Goal: Information Seeking & Learning: Learn about a topic

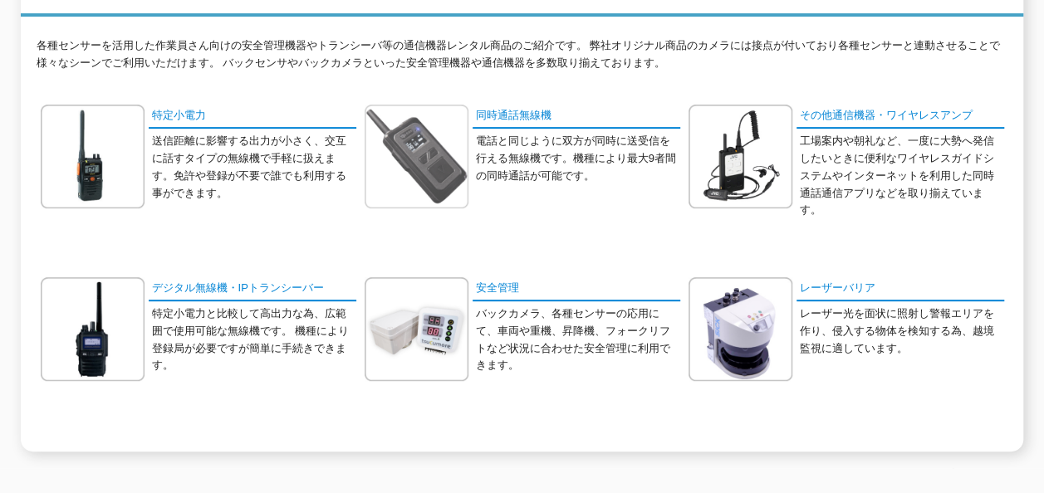
click at [438, 133] on img at bounding box center [417, 157] width 104 height 104
click at [564, 120] on div "同時通話無線機 電話と同じように双方が同時に送受信を行える無線機です。機種により最大9者間の同時通話が可能です。" at bounding box center [523, 175] width 316 height 140
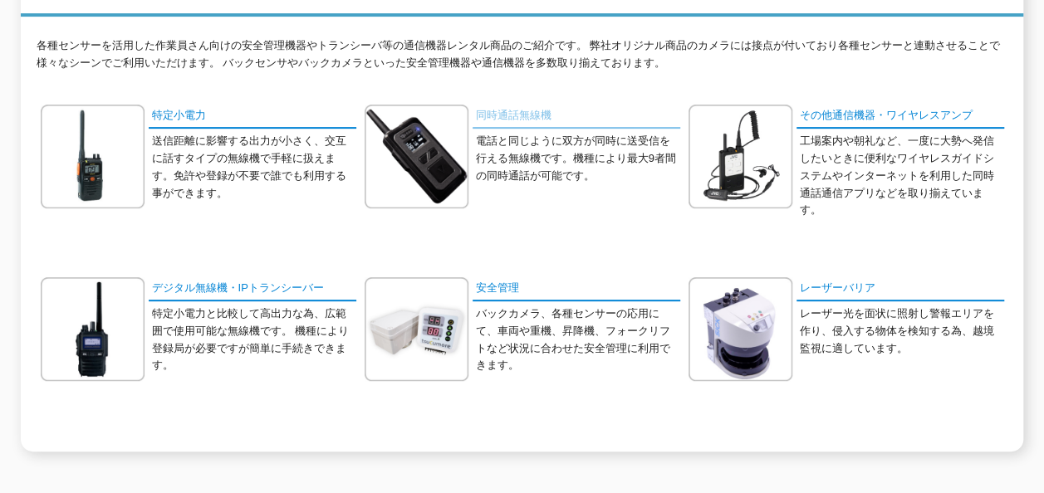
click at [533, 105] on link "同時通話無線機" at bounding box center [577, 117] width 208 height 24
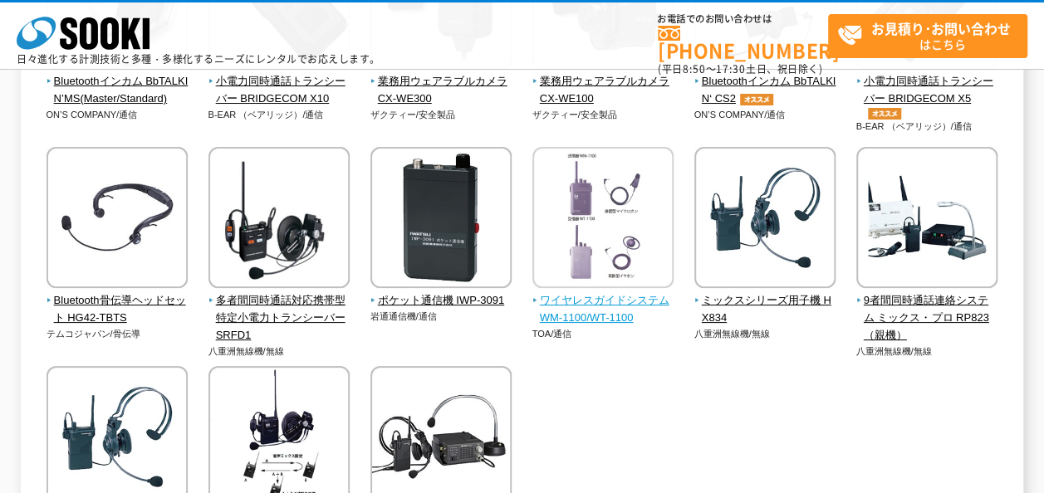
scroll to position [498, 0]
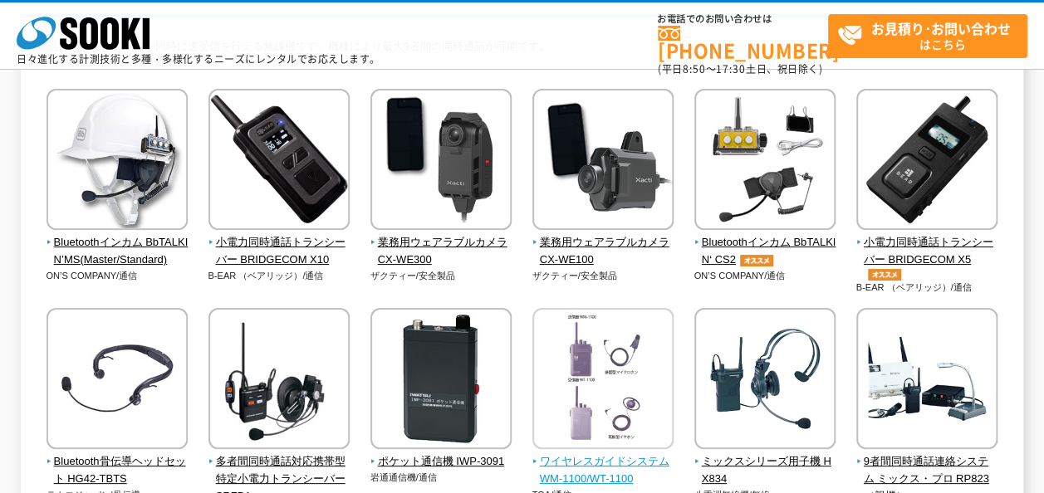
scroll to position [166, 0]
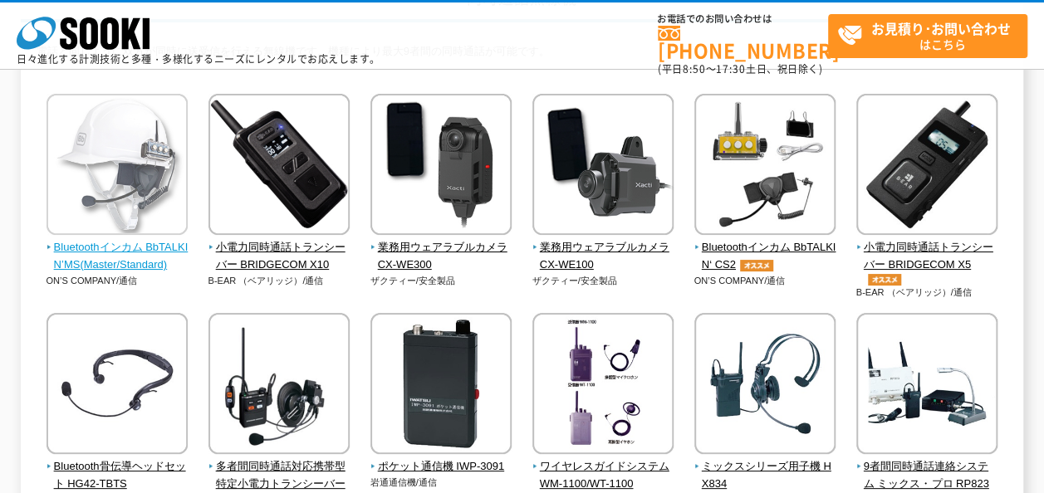
click at [145, 258] on span "Bluetoothインカム BbTALKIN’MS(Master/Standard)" at bounding box center [118, 256] width 142 height 35
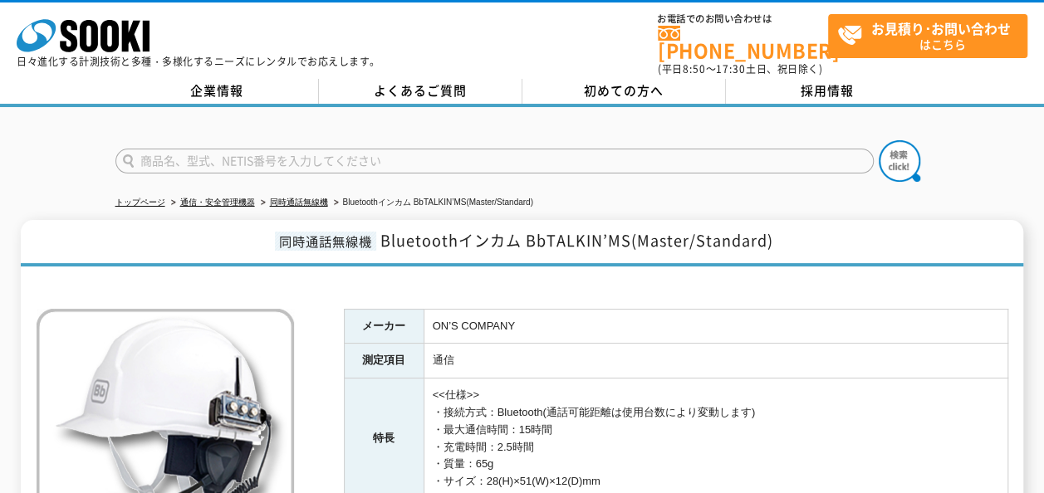
scroll to position [166, 0]
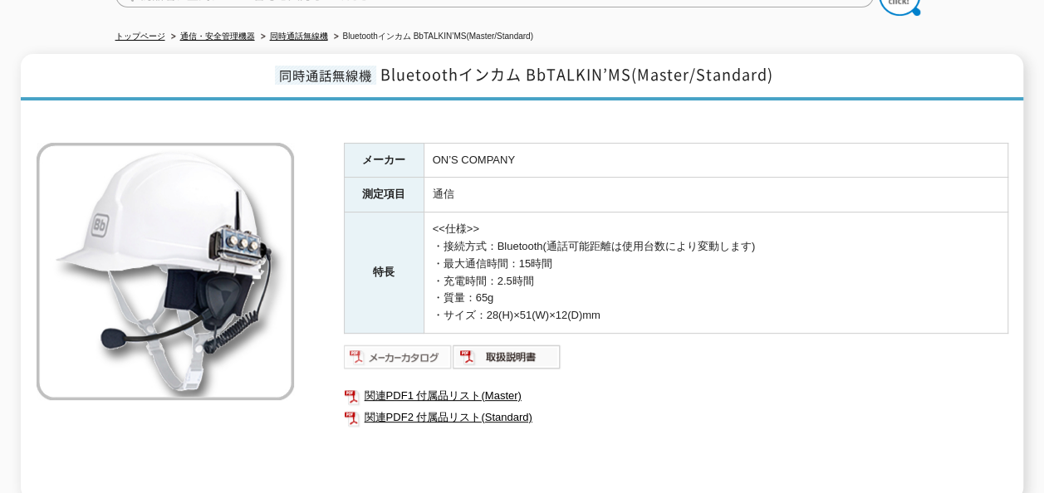
click at [421, 344] on img at bounding box center [398, 357] width 109 height 27
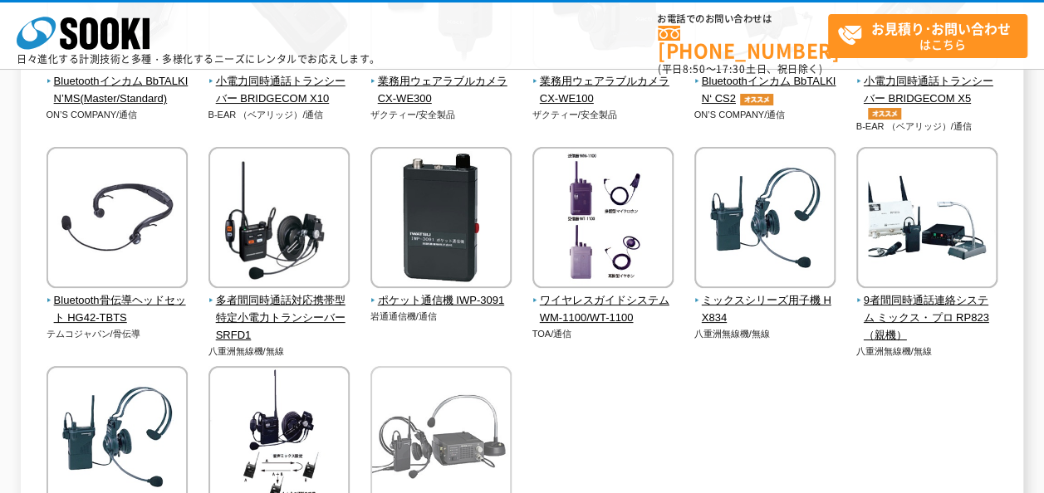
scroll to position [415, 0]
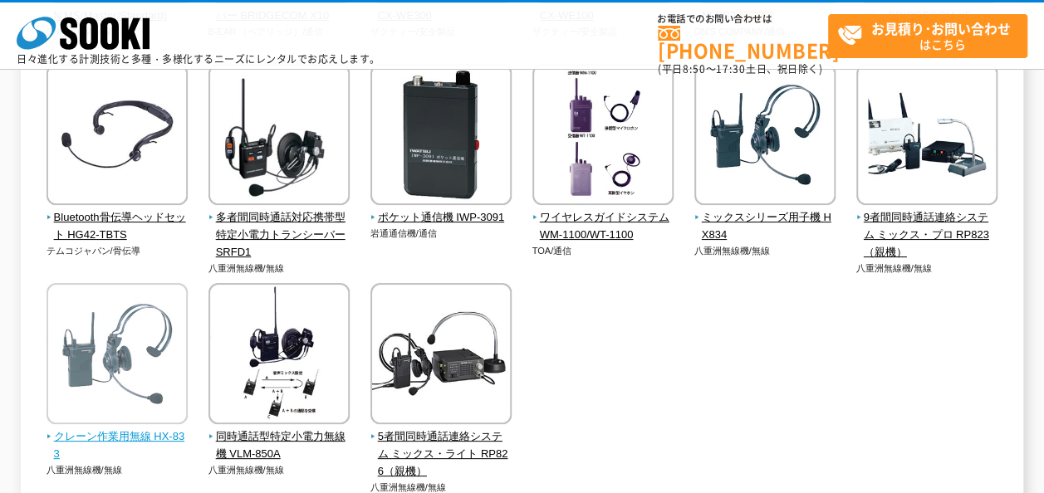
click at [158, 431] on span "クレーン作業用無線 HX-833" at bounding box center [118, 446] width 142 height 35
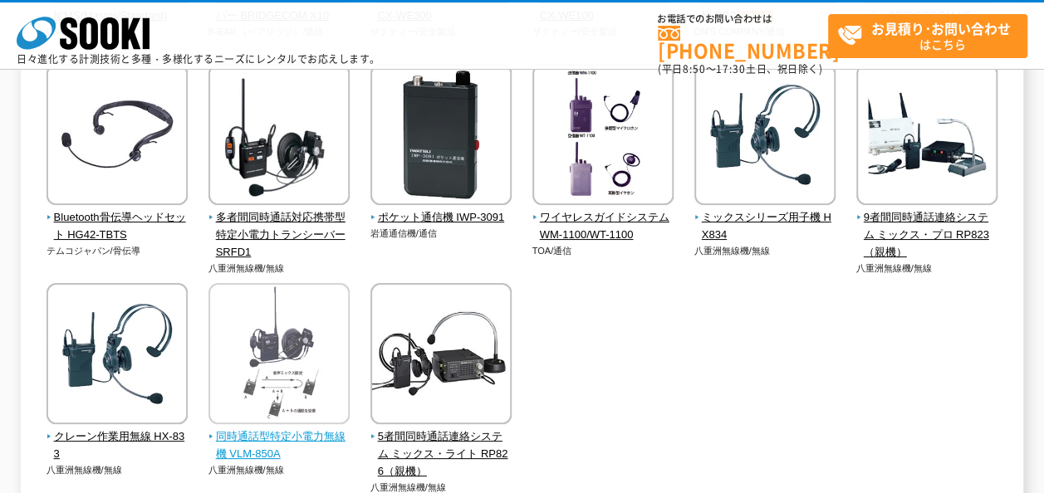
click at [312, 441] on span "同時通話型特定小電力無線機 VLM-850A" at bounding box center [280, 446] width 142 height 35
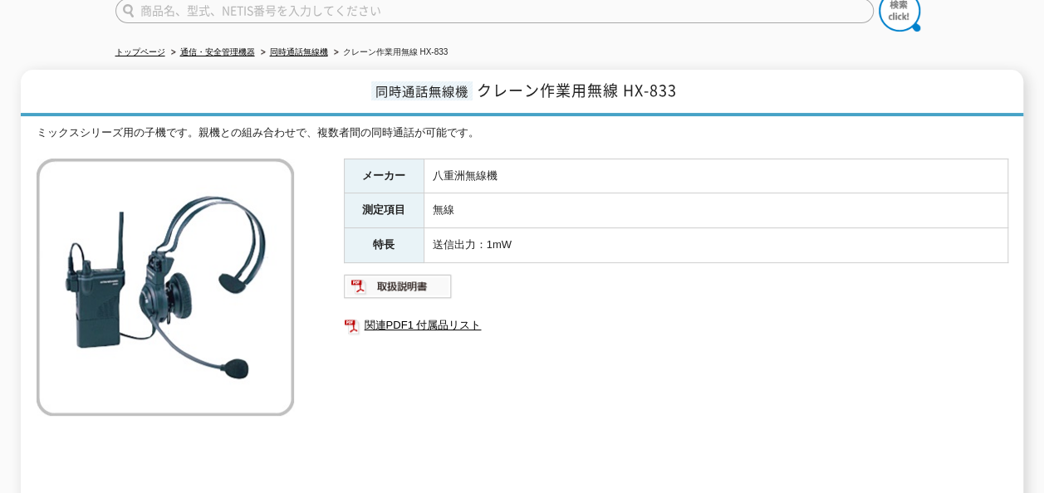
scroll to position [166, 0]
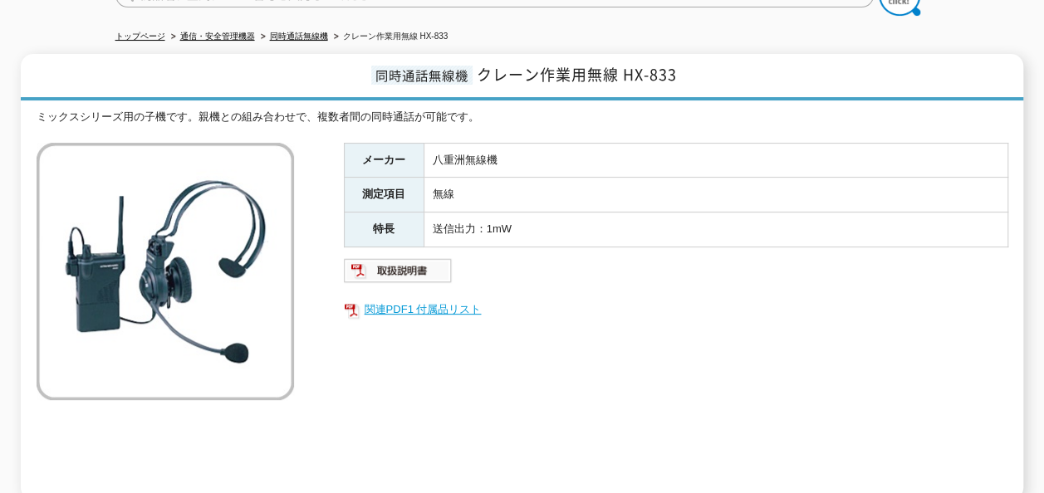
click at [404, 299] on link "関連PDF1 付属品リスト" at bounding box center [676, 310] width 665 height 22
click at [690, 395] on div "メーカー 八重洲無線機 測定項目 無線 特長 送信出力：1mW 関連PDF1 付属品リスト" at bounding box center [676, 321] width 665 height 357
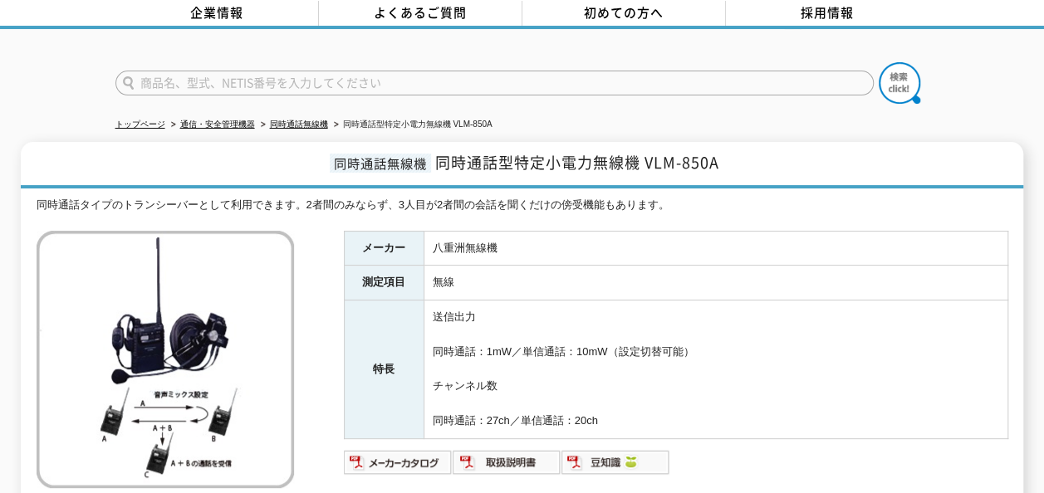
scroll to position [65, 0]
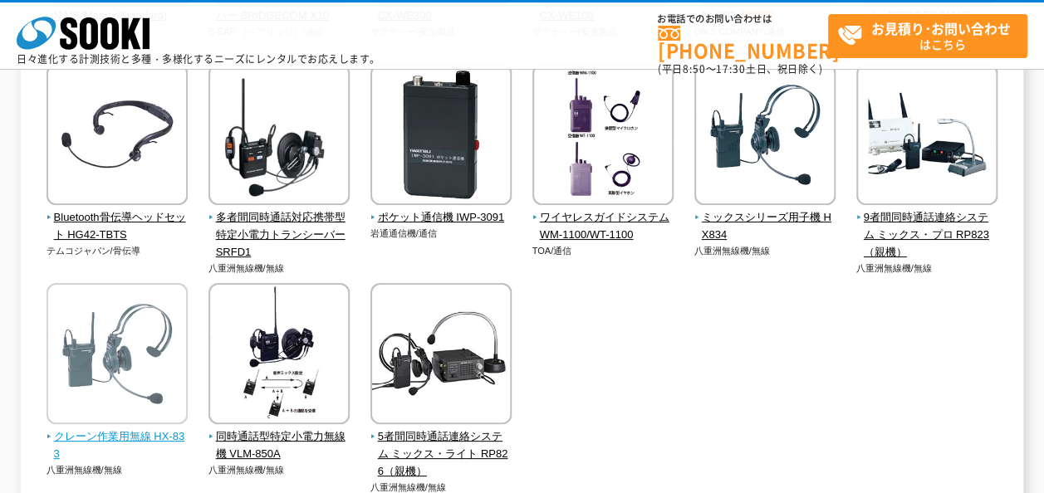
click at [131, 435] on span "クレーン作業用無線 HX-833" at bounding box center [118, 446] width 142 height 35
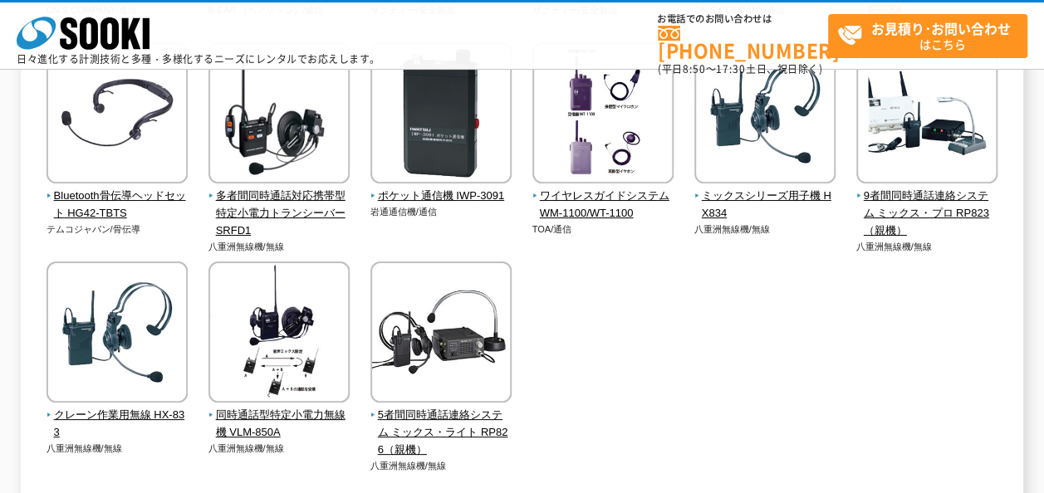
scroll to position [415, 0]
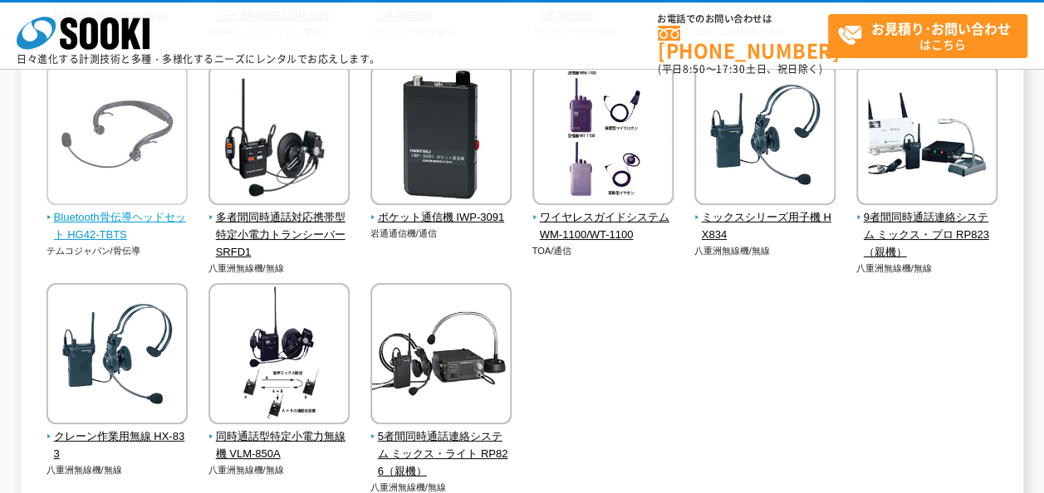
click at [143, 214] on span "Bluetooth骨伝導ヘッドセット HG42-TBTS" at bounding box center [118, 226] width 142 height 35
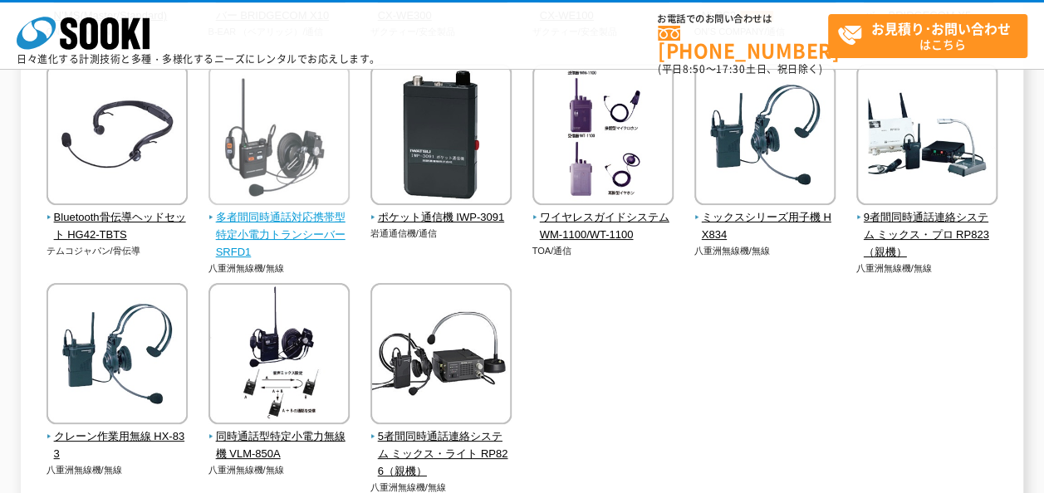
click at [272, 228] on span "多者間同時通話対応携帯型 特定小電力トランシーバー SRFD1" at bounding box center [280, 235] width 142 height 52
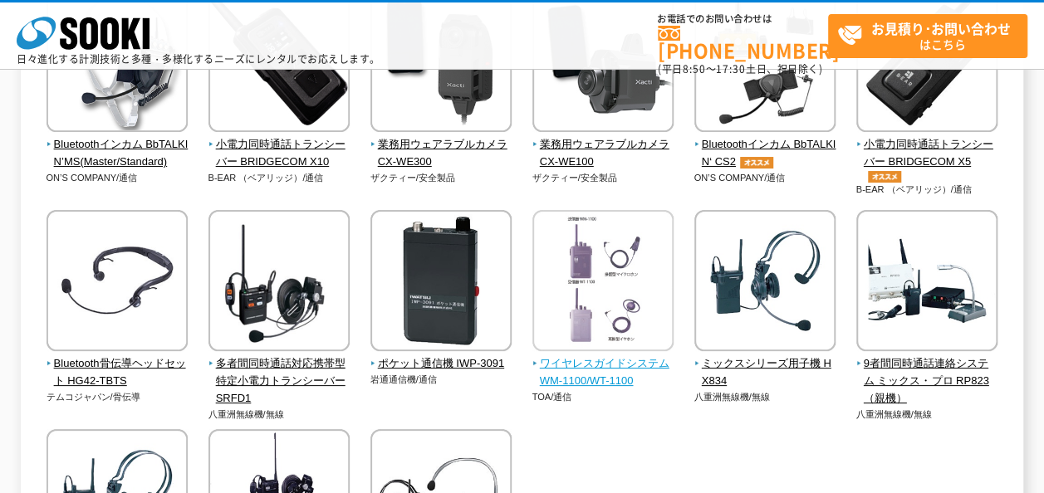
scroll to position [83, 0]
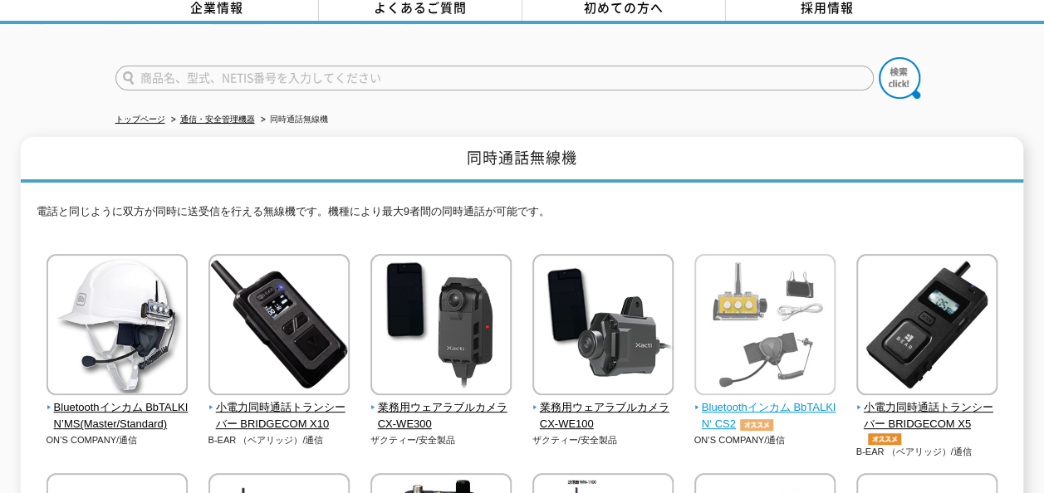
click at [773, 400] on span "Bluetoothインカム BbTALKIN‘ CS2" at bounding box center [766, 417] width 142 height 35
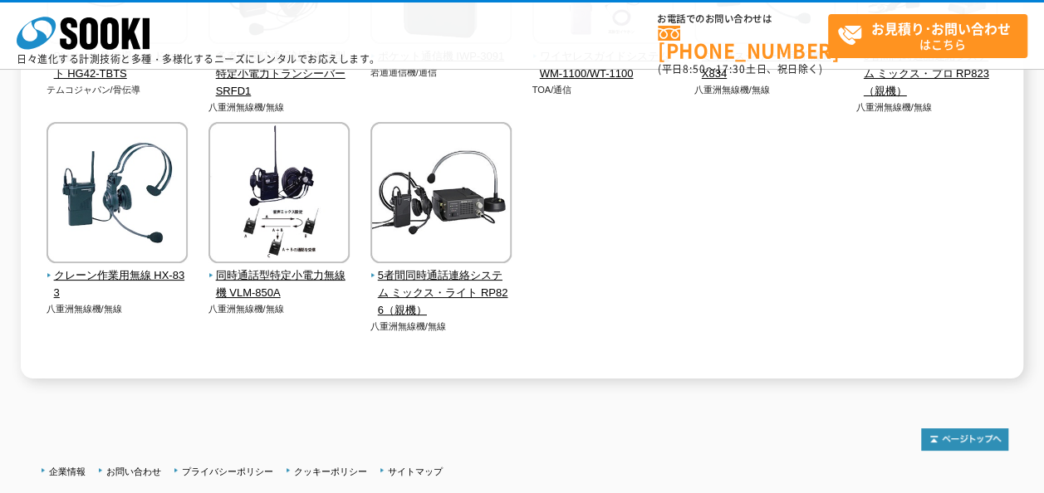
scroll to position [698, 0]
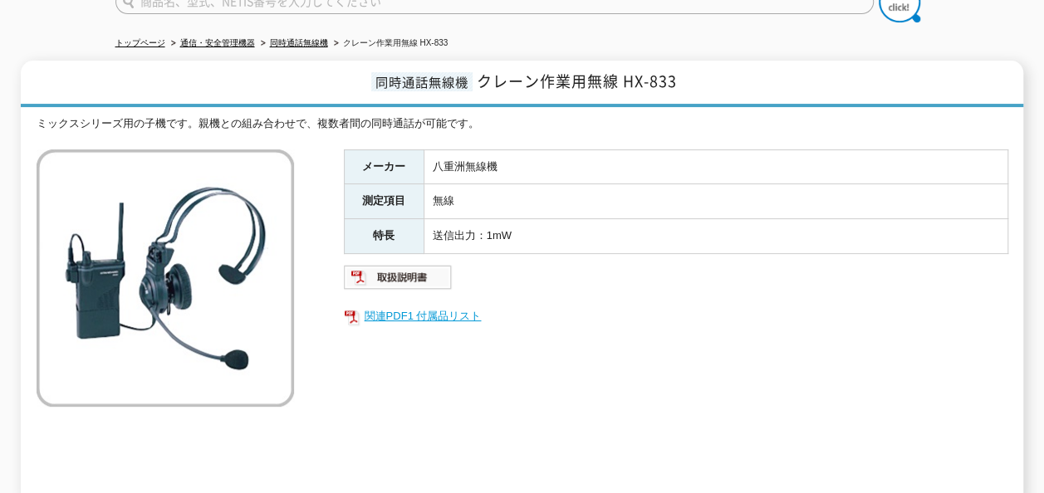
scroll to position [166, 0]
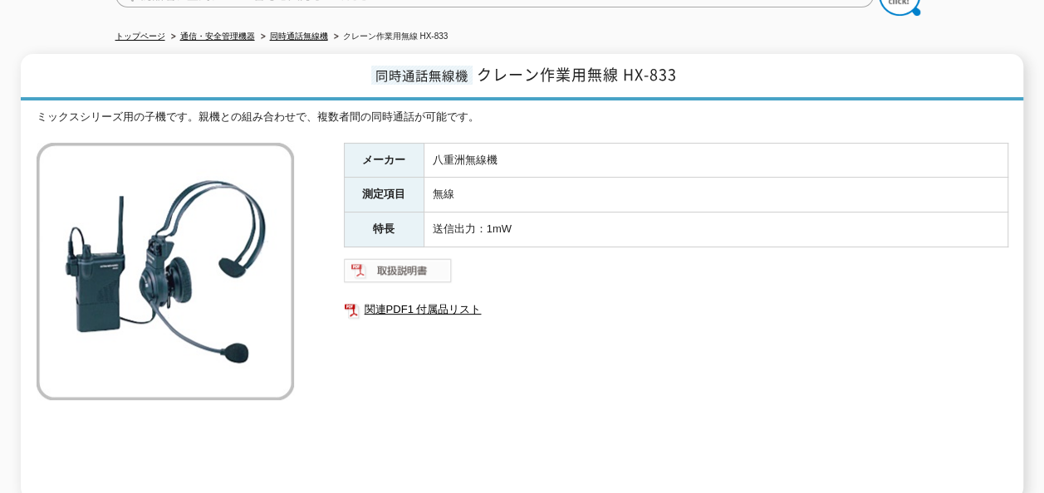
click at [405, 258] on img at bounding box center [398, 271] width 109 height 27
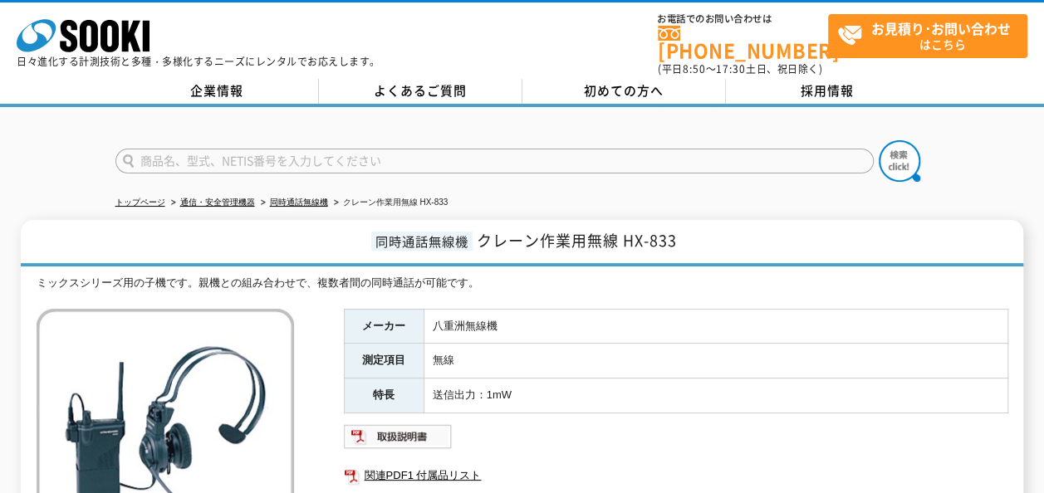
click at [698, 320] on td "八重洲無線機" at bounding box center [716, 326] width 584 height 35
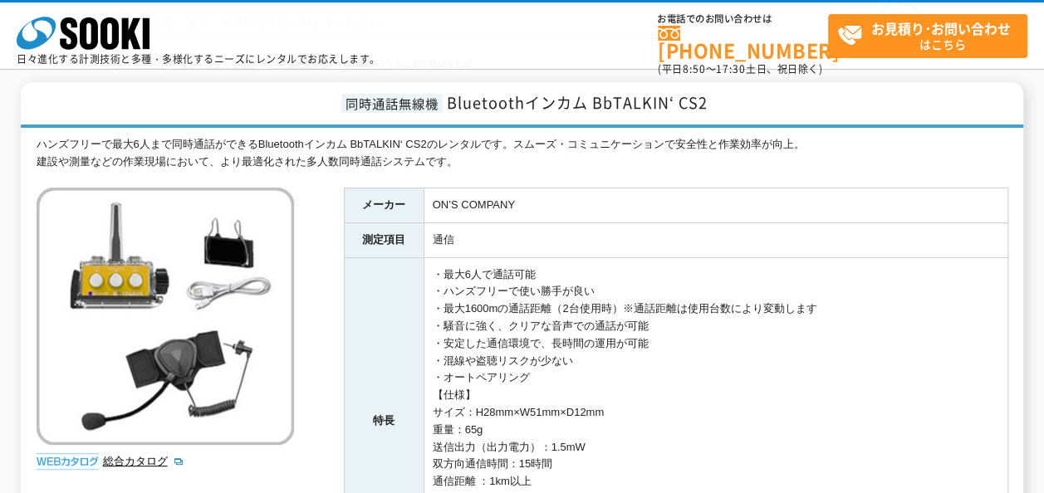
scroll to position [166, 0]
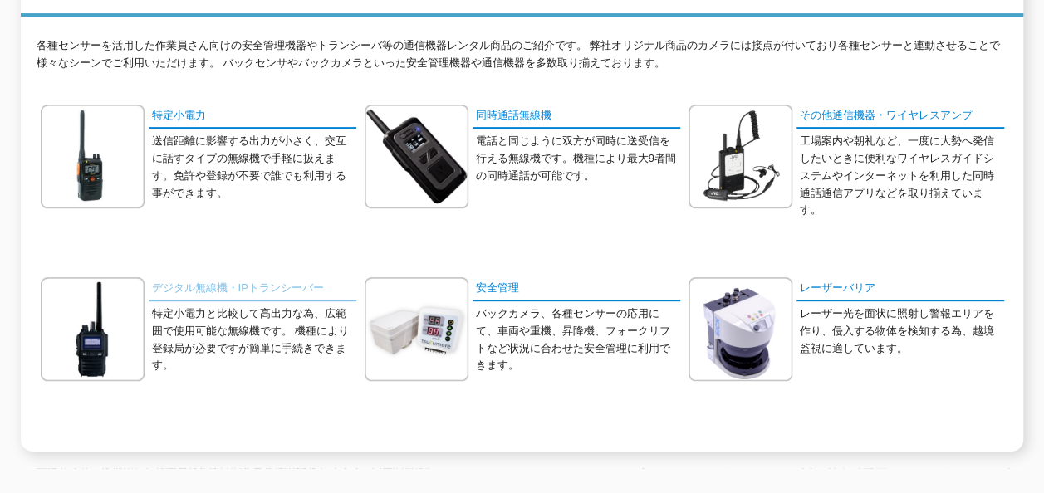
click at [196, 277] on link "デジタル無線機・IPトランシーバー" at bounding box center [253, 289] width 208 height 24
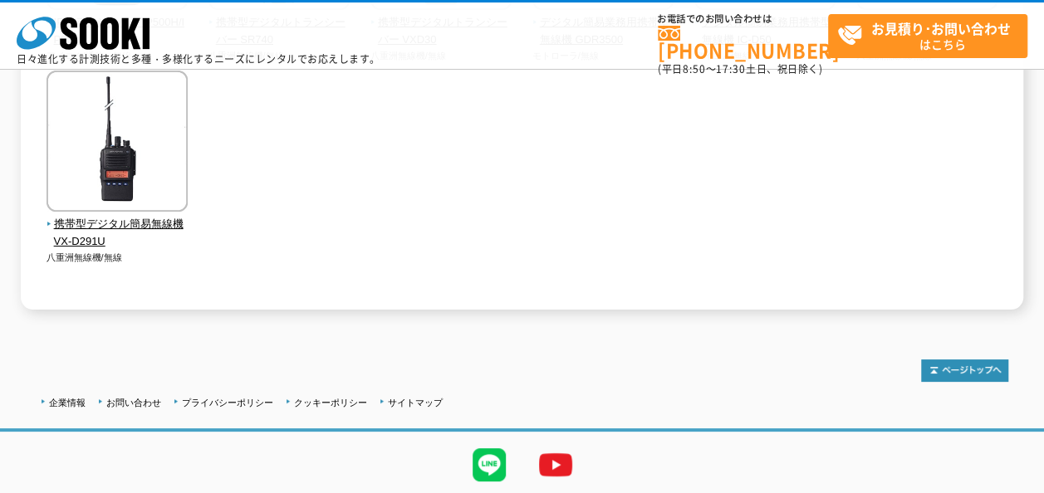
scroll to position [444, 0]
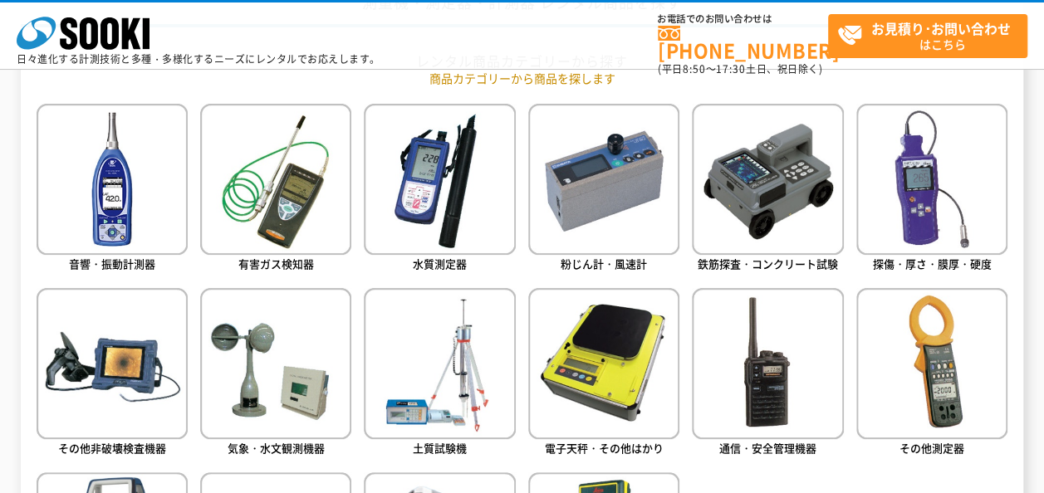
scroll to position [882, 0]
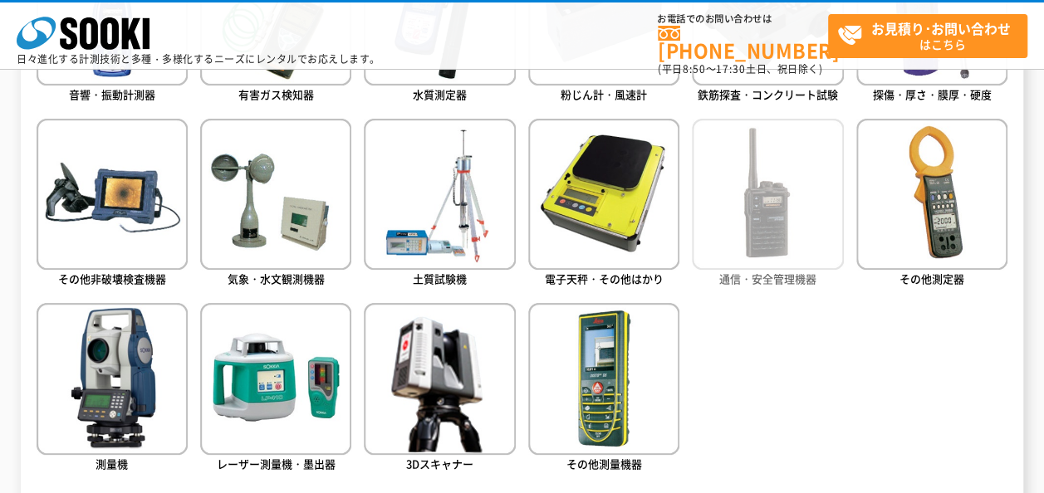
click at [770, 223] on img at bounding box center [767, 194] width 151 height 151
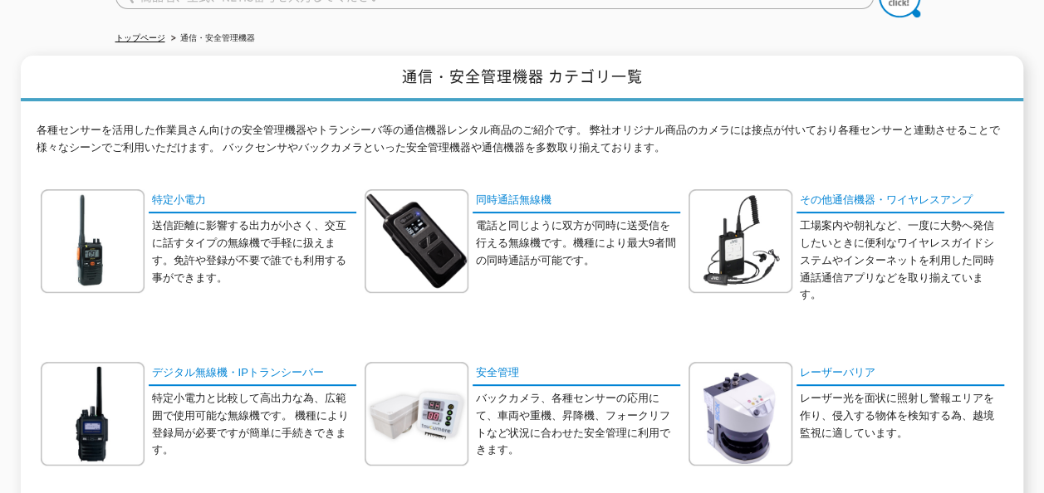
scroll to position [166, 0]
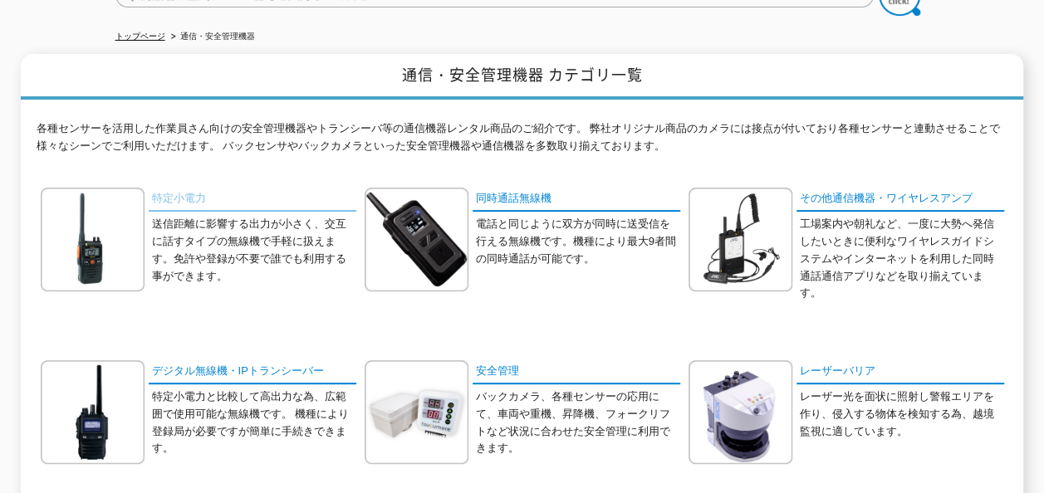
click at [196, 188] on link "特定小電力" at bounding box center [253, 200] width 208 height 24
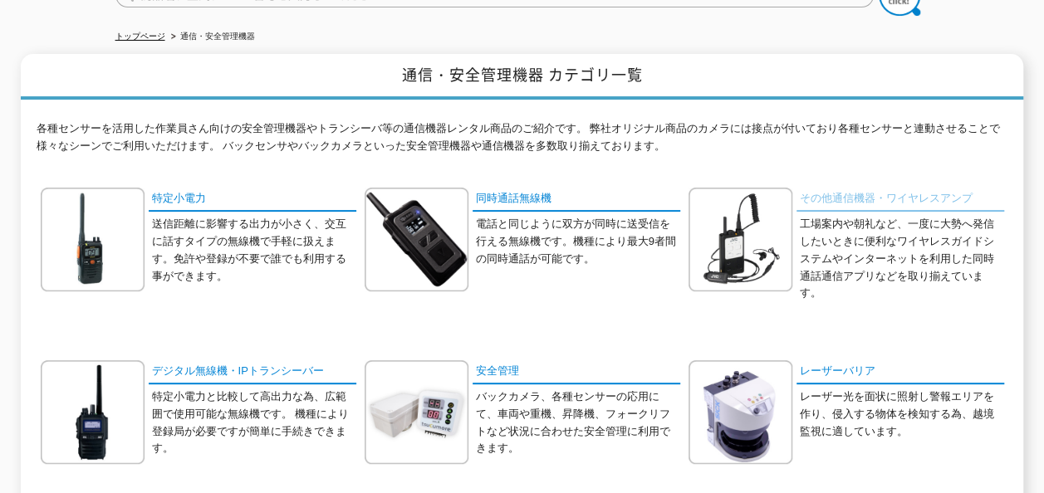
click at [846, 188] on link "その他通信機器・ワイヤレスアンプ" at bounding box center [901, 200] width 208 height 24
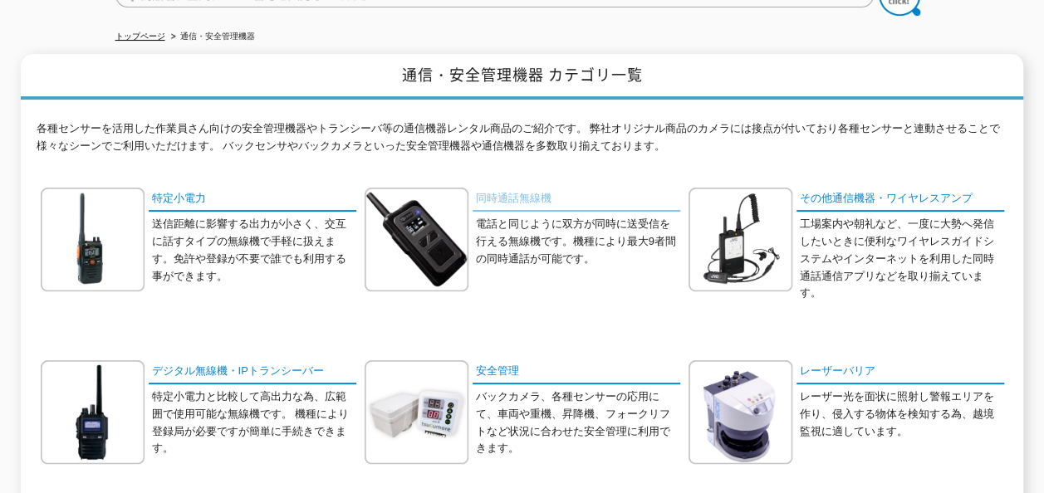
click at [504, 188] on link "同時通話無線機" at bounding box center [577, 200] width 208 height 24
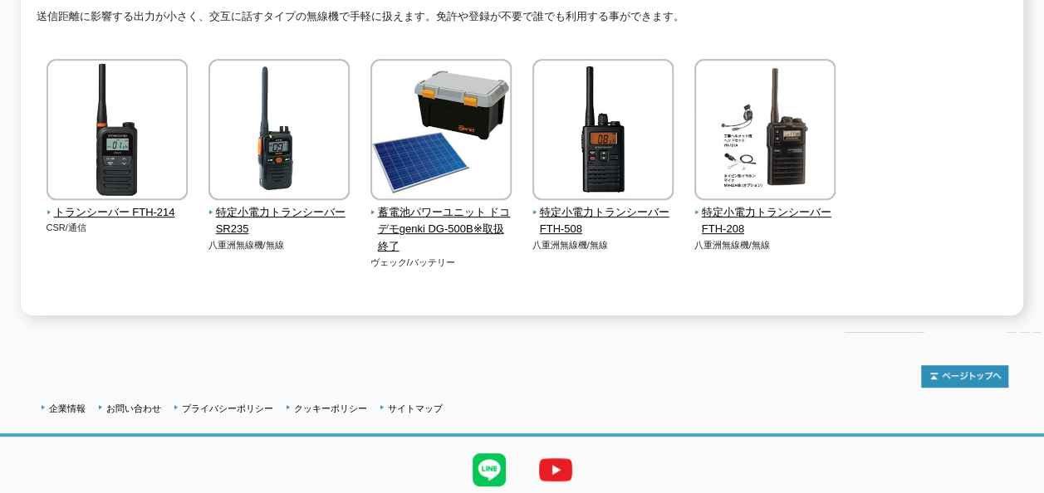
scroll to position [76, 0]
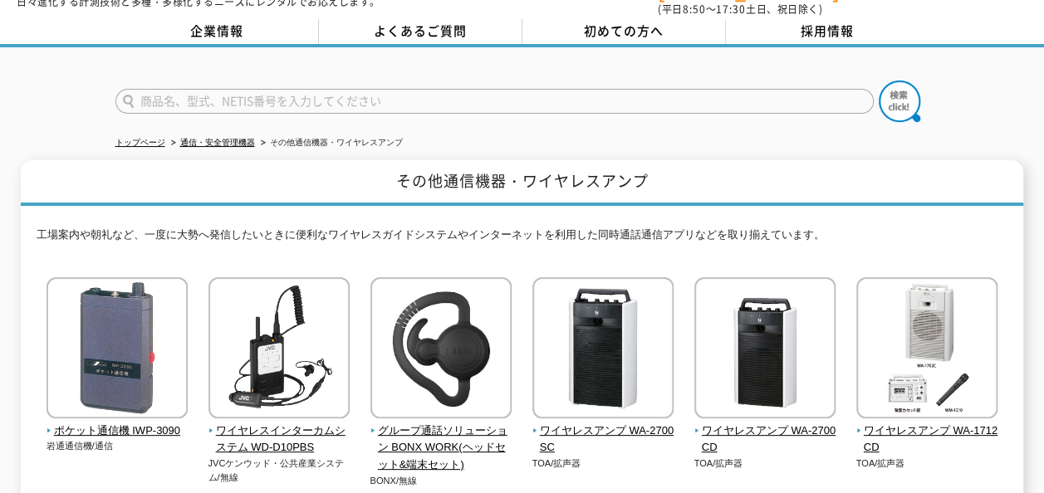
scroll to position [83, 0]
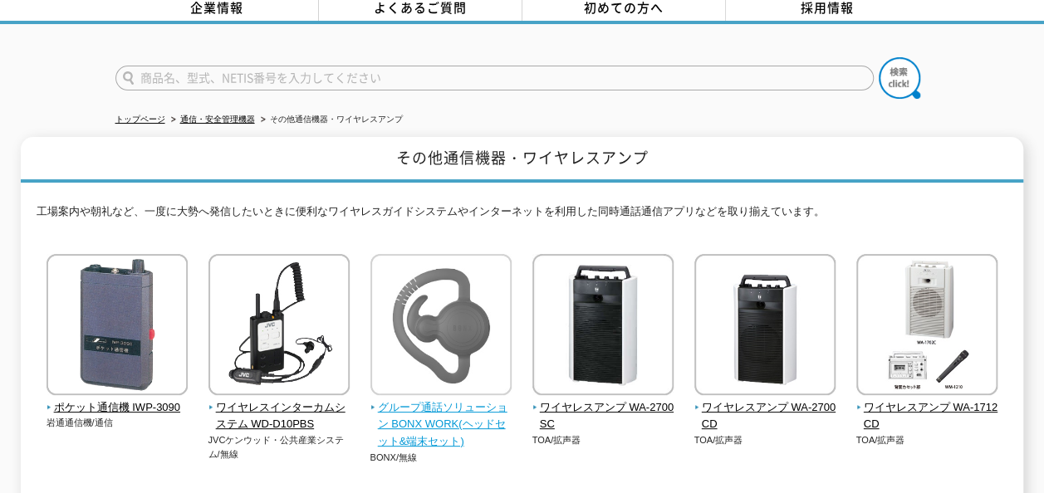
click at [443, 287] on img at bounding box center [441, 326] width 141 height 145
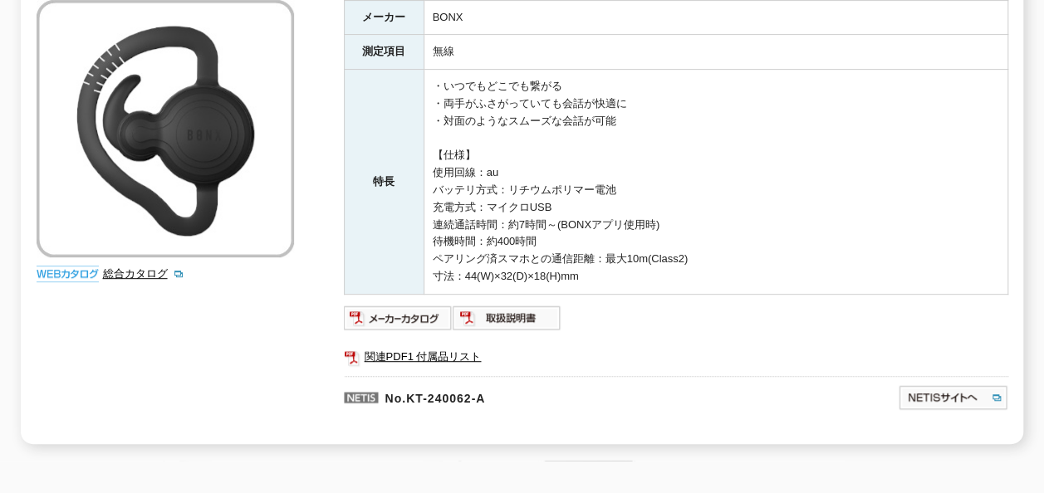
scroll to position [332, 0]
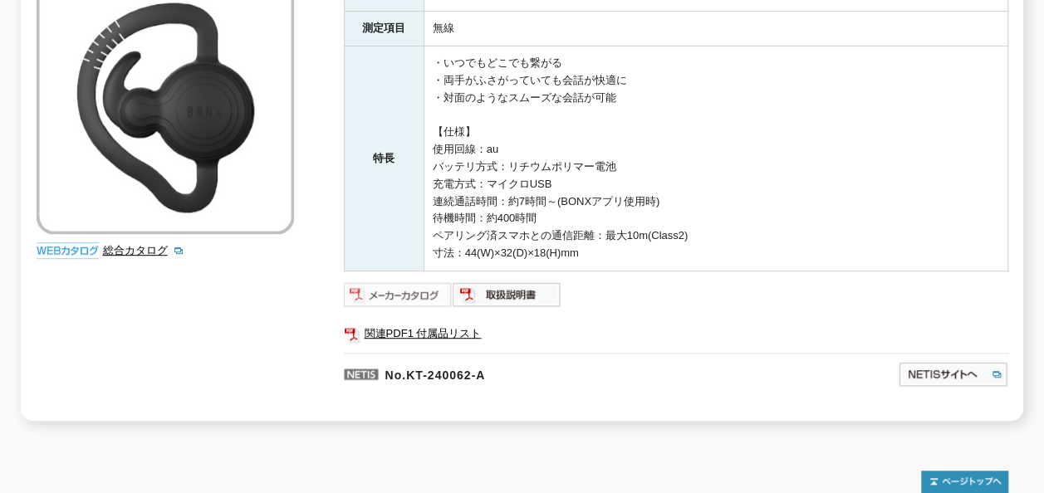
click at [419, 282] on img at bounding box center [398, 295] width 109 height 27
click at [798, 323] on link "関連PDF1 付属品リスト" at bounding box center [676, 334] width 665 height 22
click at [603, 301] on div "メーカー BONX 測定項目 無線 特長 ・いつでもどこでも繋がる ・両手がふさがっていても会話が快適に ・対面のようなスムーズな会話が可能 【仕様】 使用回…" at bounding box center [676, 199] width 665 height 444
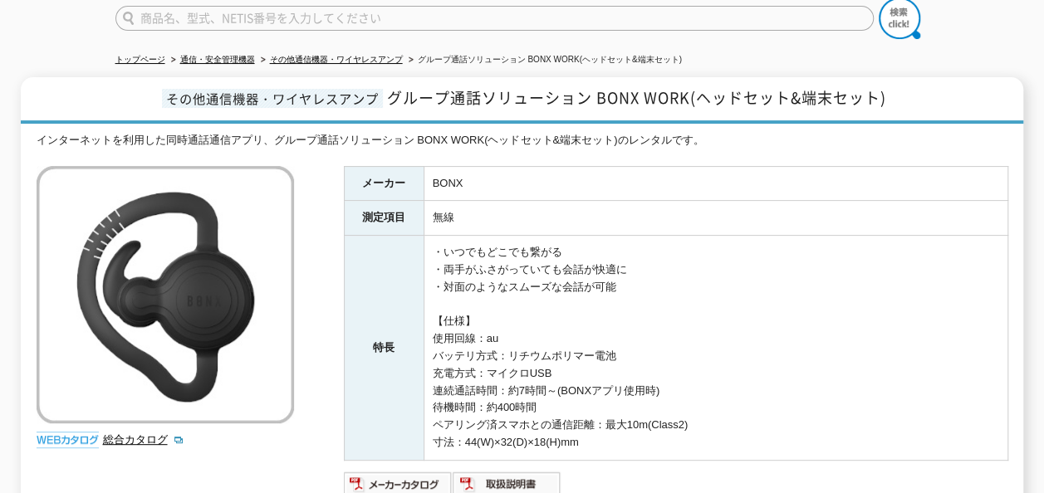
scroll to position [166, 0]
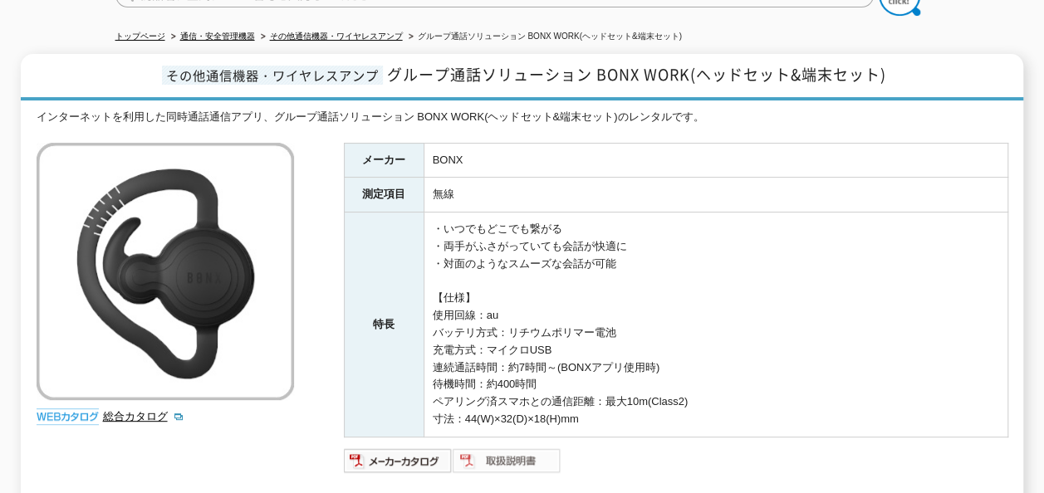
click at [515, 451] on img at bounding box center [507, 461] width 109 height 27
click at [214, 458] on div "インターネットを利用した同時通話通信アプリ、グループ通話ソリューション BONX WORK(ヘッドセット&端末セット)のレンタルです。 総合カタログ メーカー…" at bounding box center [523, 348] width 972 height 479
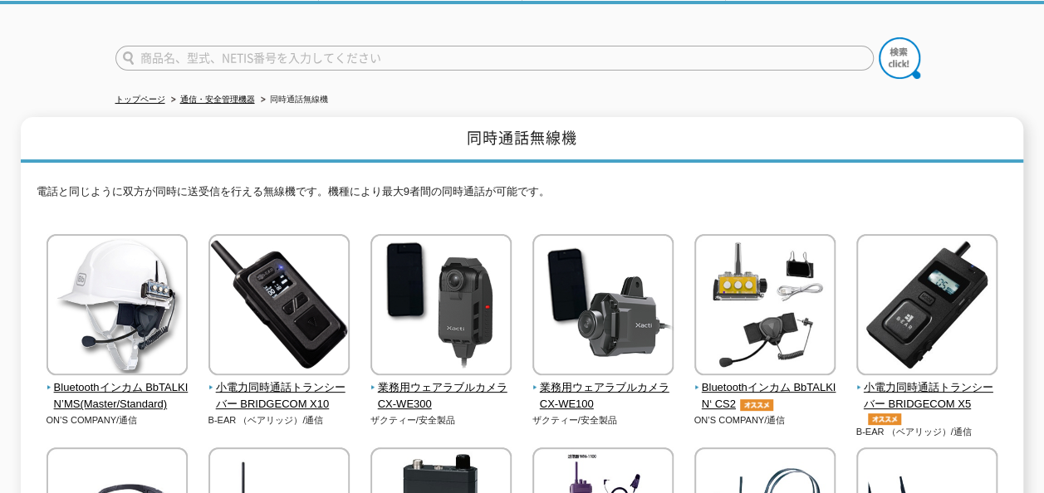
scroll to position [249, 0]
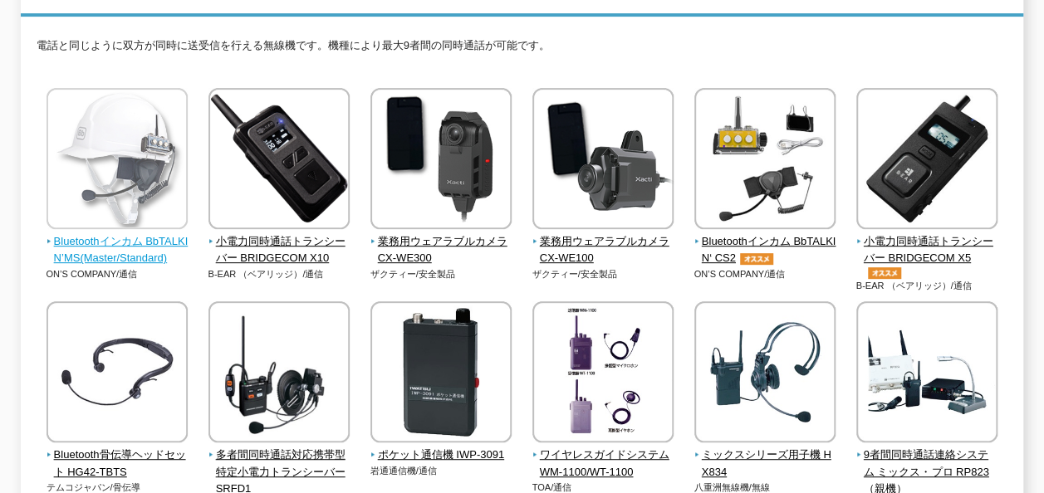
click at [128, 235] on span "Bluetoothインカム BbTALKIN’MS(Master/Standard)" at bounding box center [118, 250] width 142 height 35
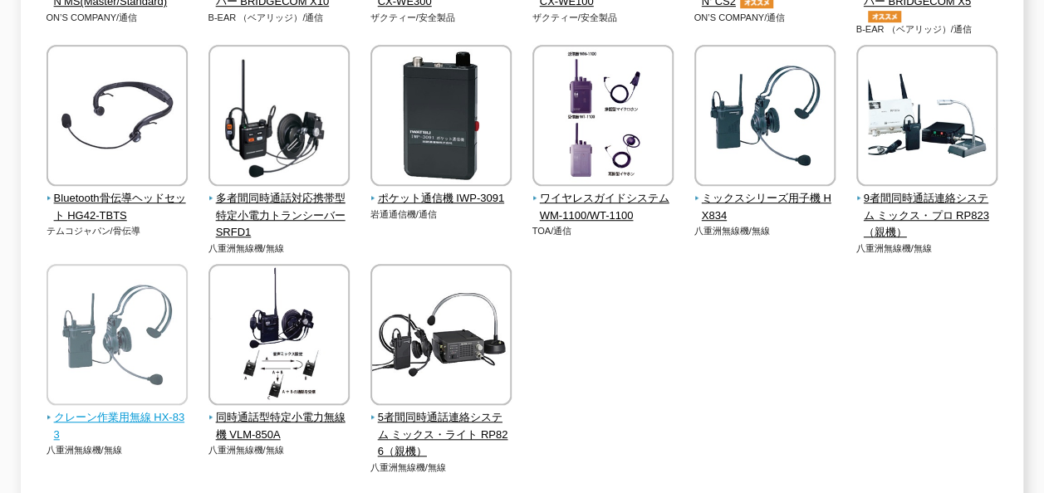
scroll to position [582, 0]
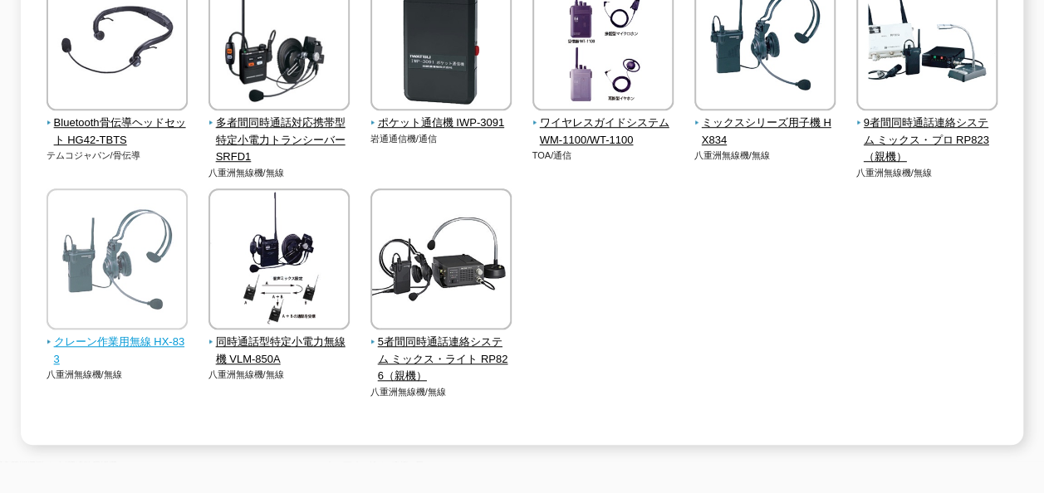
click at [188, 255] on img at bounding box center [117, 261] width 141 height 145
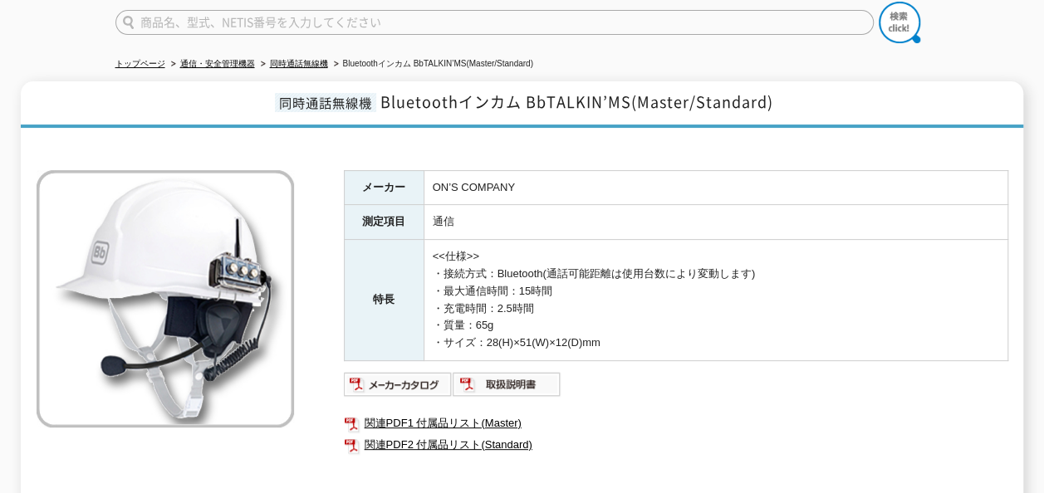
scroll to position [65, 0]
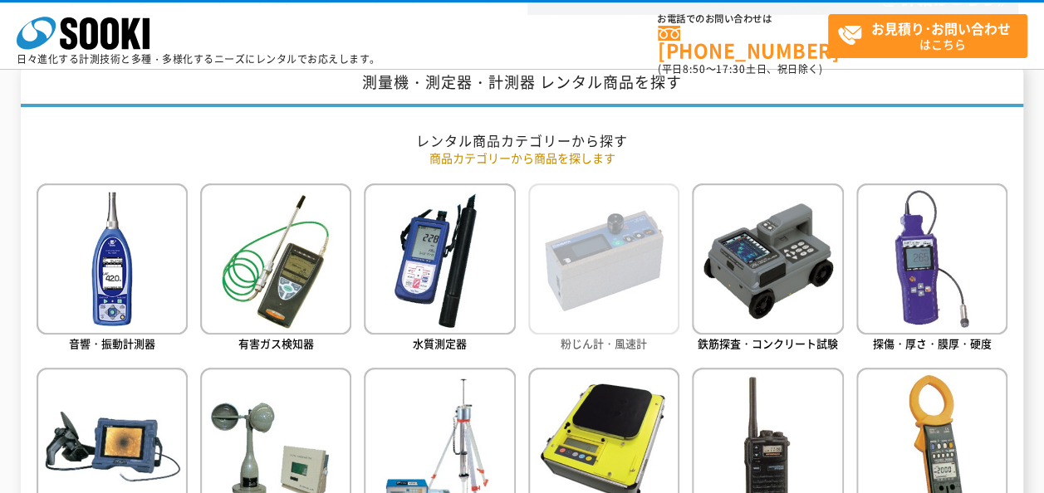
scroll to position [748, 0]
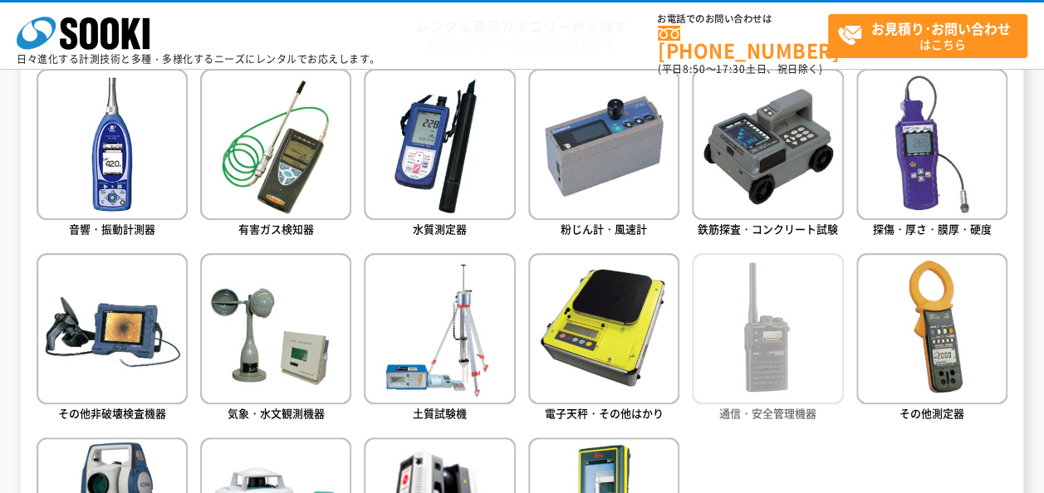
click at [789, 343] on img at bounding box center [767, 328] width 151 height 151
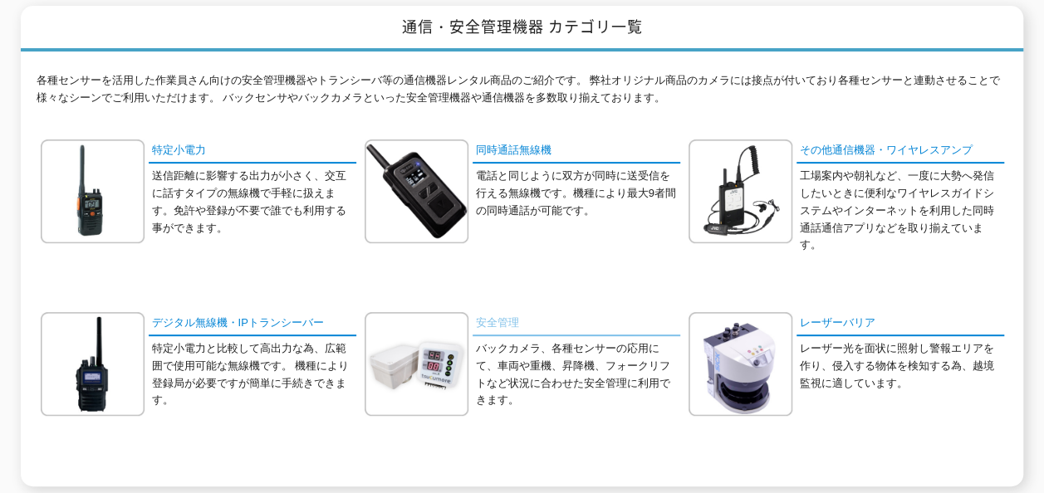
scroll to position [249, 0]
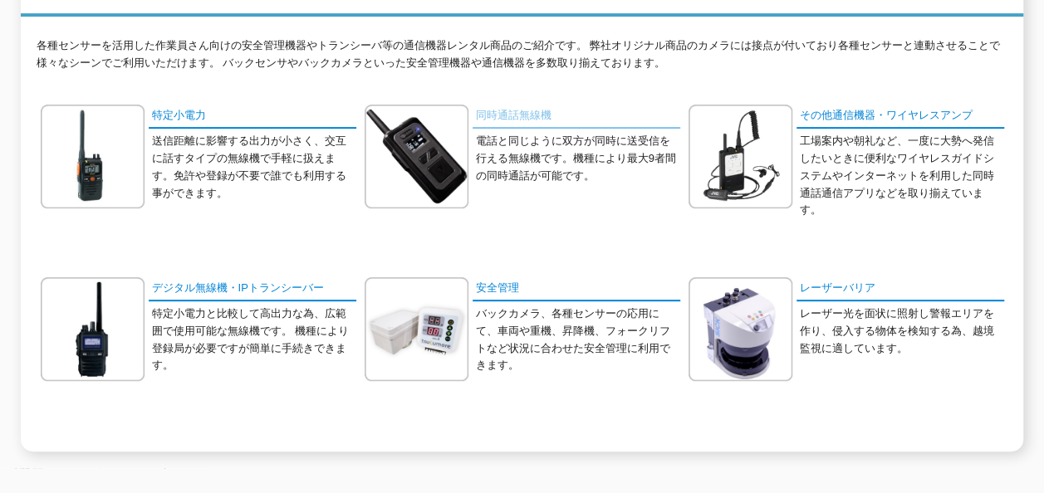
click at [539, 106] on link "同時通話無線機" at bounding box center [577, 117] width 208 height 24
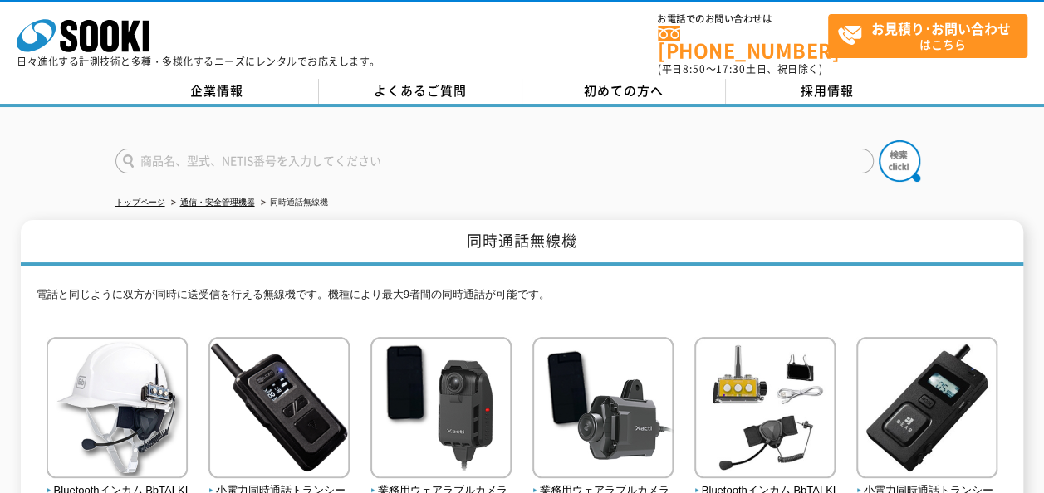
drag, startPoint x: 43, startPoint y: 157, endPoint x: 53, endPoint y: 160, distance: 10.5
click at [44, 156] on div at bounding box center [522, 147] width 1044 height 80
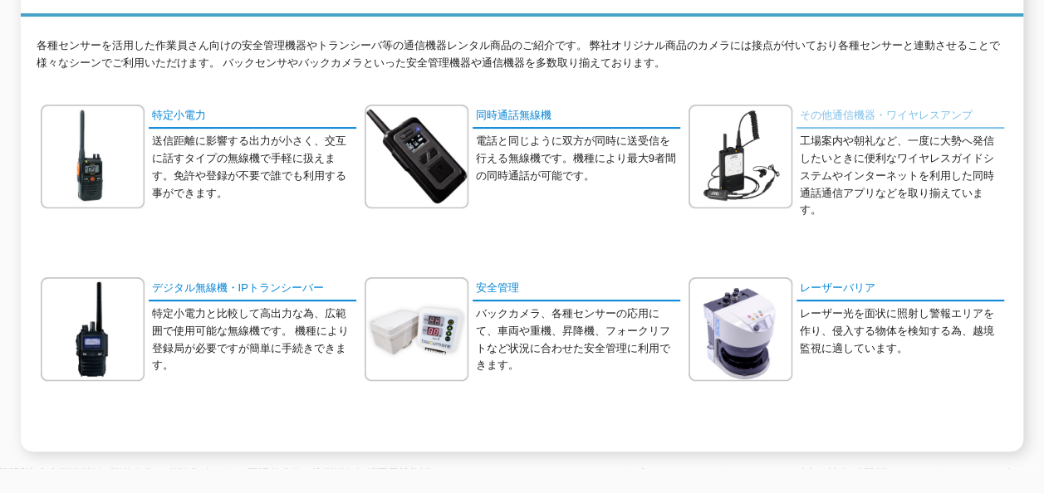
click at [914, 108] on link "その他通信機器・ワイヤレスアンプ" at bounding box center [901, 117] width 208 height 24
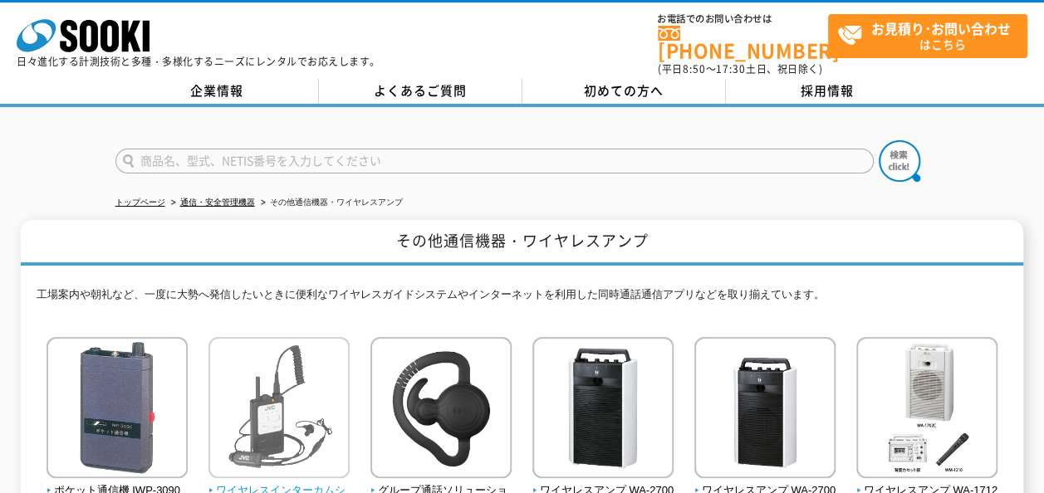
scroll to position [83, 0]
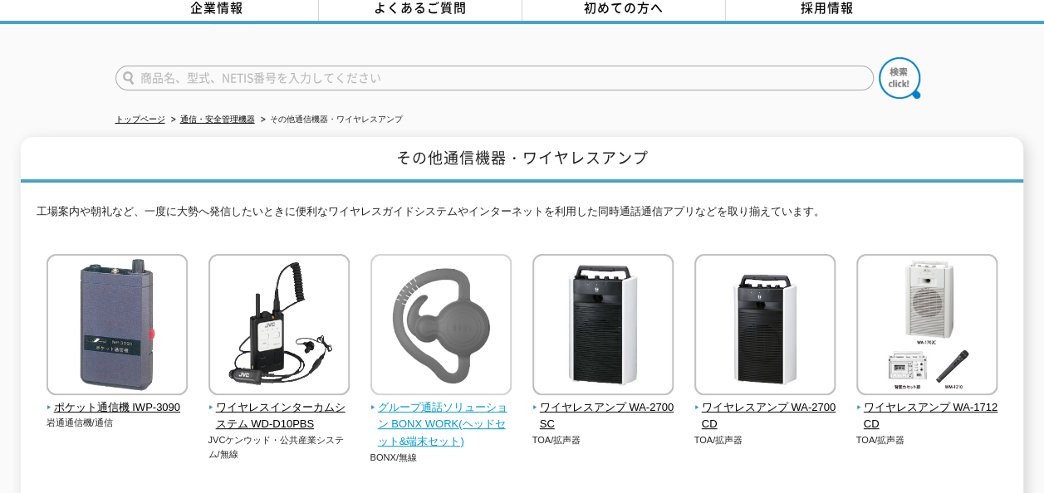
click at [412, 322] on img at bounding box center [441, 326] width 141 height 145
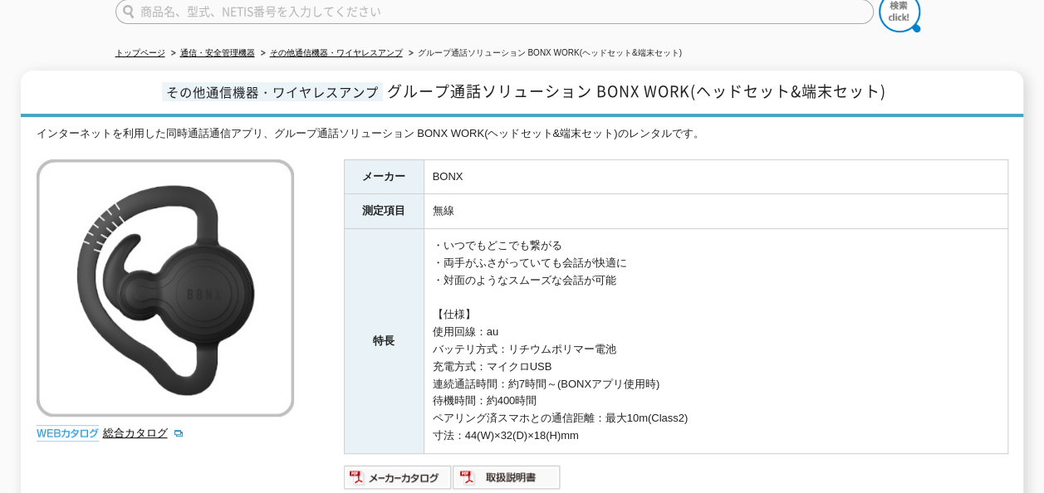
scroll to position [166, 0]
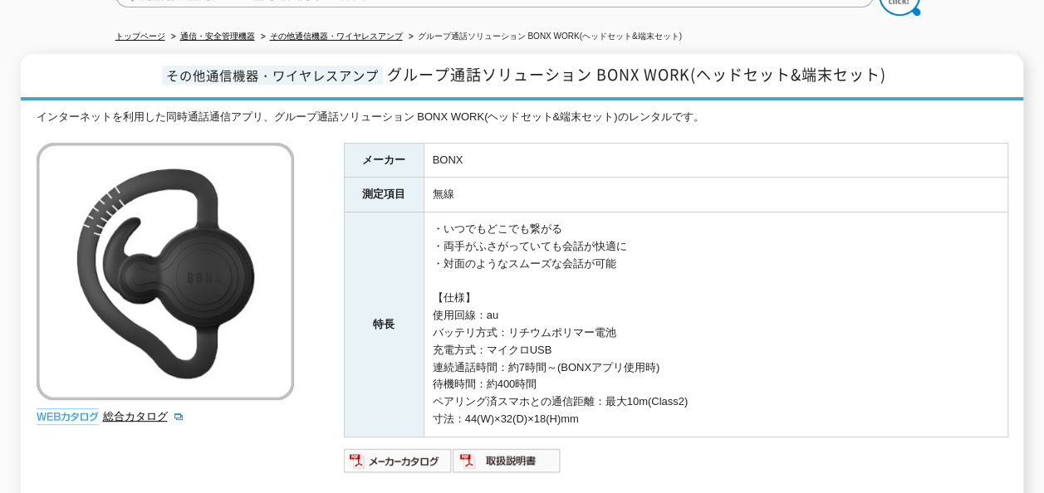
click at [238, 446] on div "インターネットを利用した同時通話通信アプリ、グループ通話ソリューション BONX WORK(ヘッドセット&端末セット)のレンタルです。 総合カタログ メーカー…" at bounding box center [523, 348] width 972 height 479
click at [896, 194] on td "無線" at bounding box center [716, 195] width 584 height 35
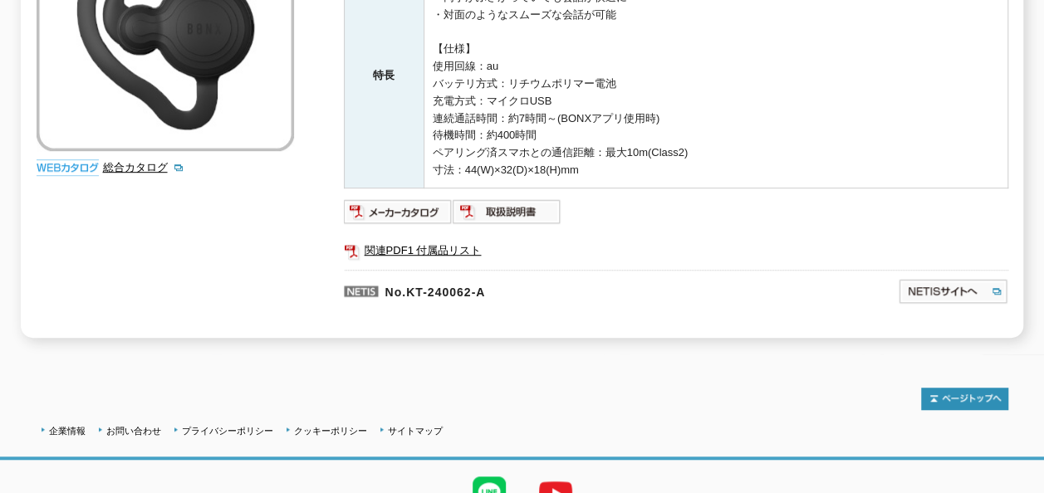
scroll to position [83, 0]
